Goal: Information Seeking & Learning: Learn about a topic

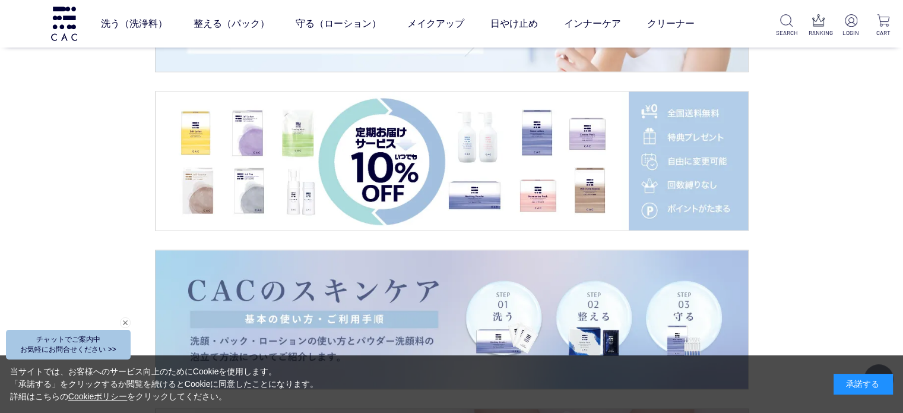
scroll to position [2019, 0]
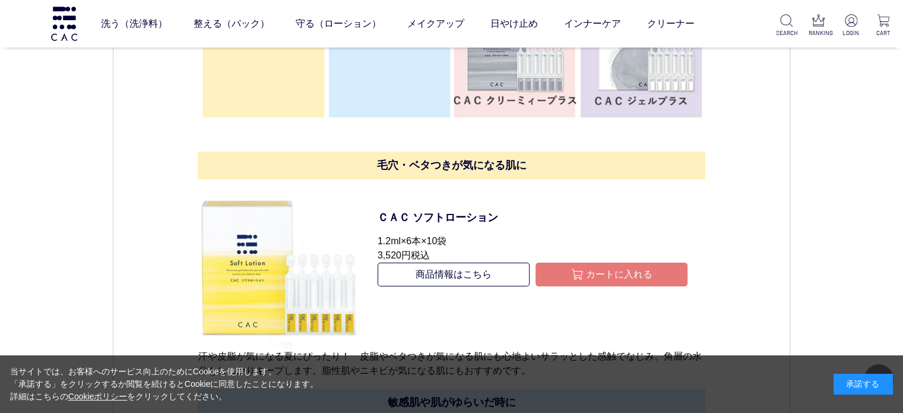
scroll to position [4336, 0]
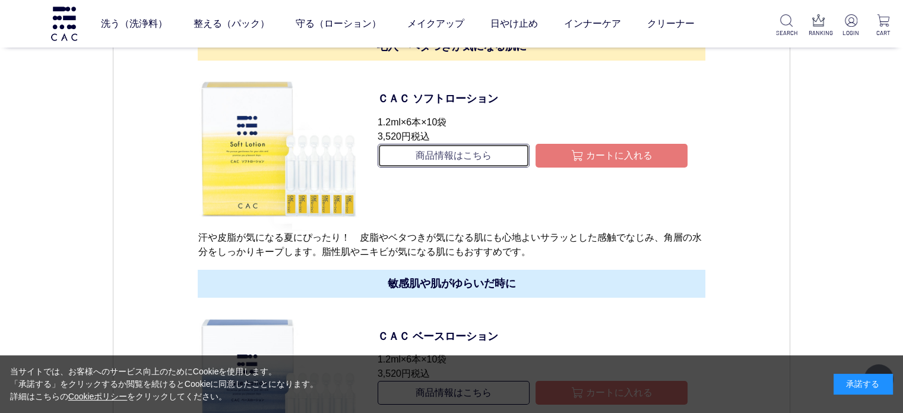
click at [461, 154] on link "商品情報はこちら" at bounding box center [454, 156] width 152 height 24
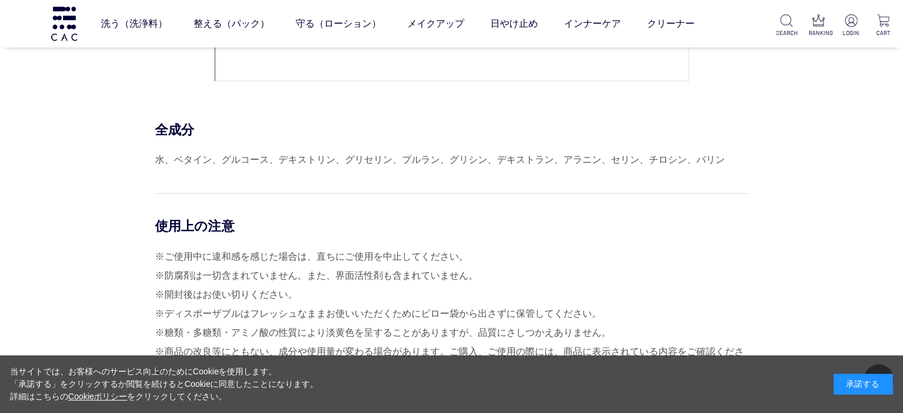
scroll to position [5227, 0]
